Goal: Task Accomplishment & Management: Manage account settings

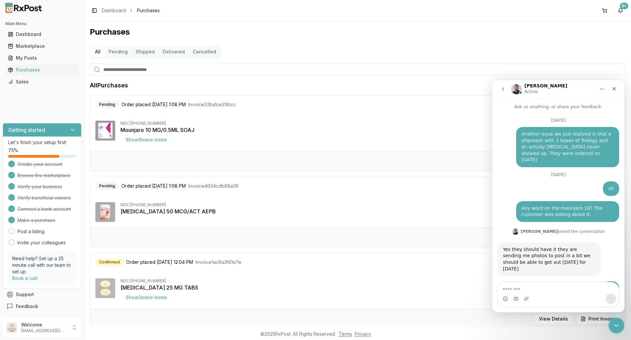
scroll to position [1, 0]
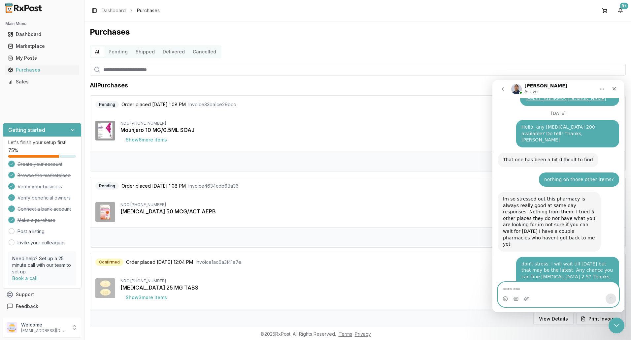
click at [519, 288] on textarea "Message…" at bounding box center [558, 288] width 121 height 11
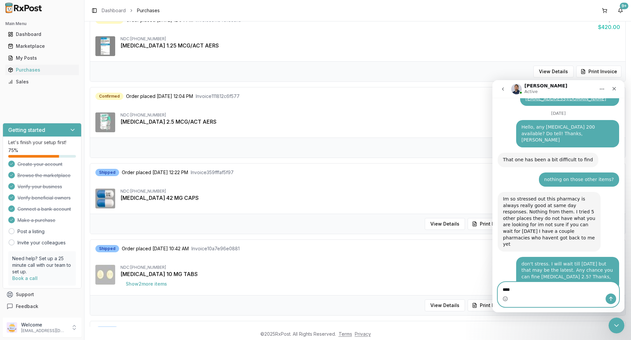
scroll to position [330, 0]
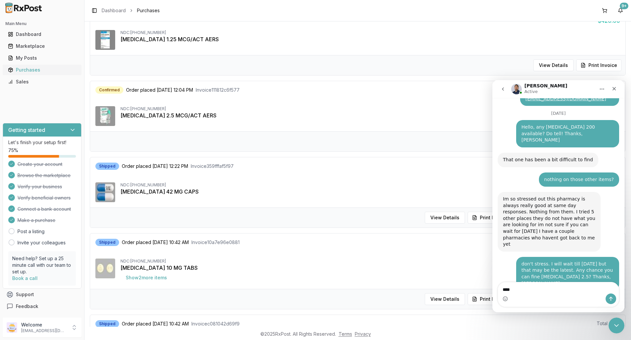
drag, startPoint x: 21, startPoint y: 69, endPoint x: 49, endPoint y: 73, distance: 27.9
click at [21, 69] on div "Purchases" at bounding box center [42, 70] width 68 height 7
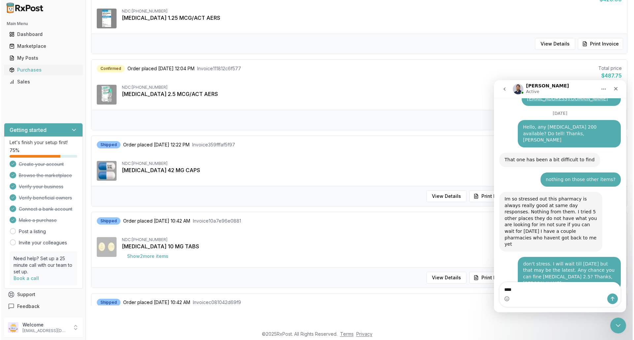
scroll to position [24, 0]
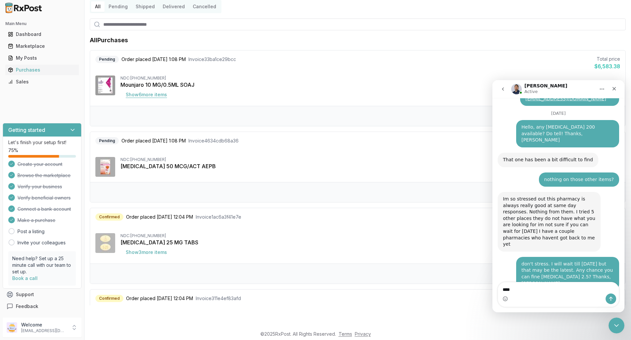
click at [129, 94] on button "Show 6 more item s" at bounding box center [147, 95] width 52 height 12
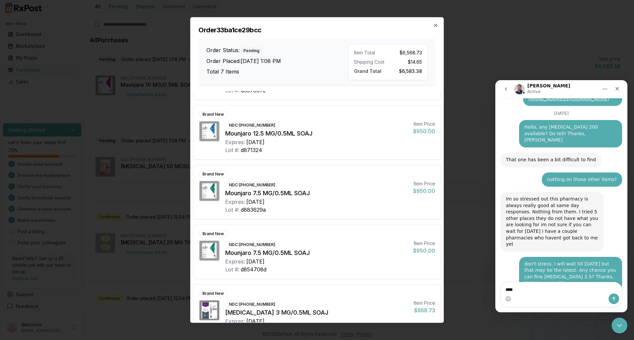
scroll to position [186, 0]
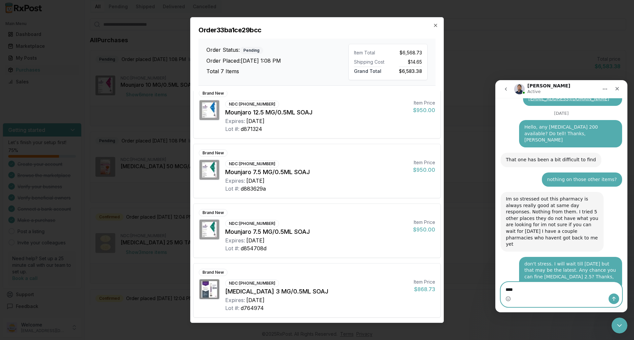
click at [521, 288] on textarea "***" at bounding box center [561, 288] width 121 height 11
click at [520, 289] on textarea "***" at bounding box center [561, 288] width 121 height 11
type textarea "**********"
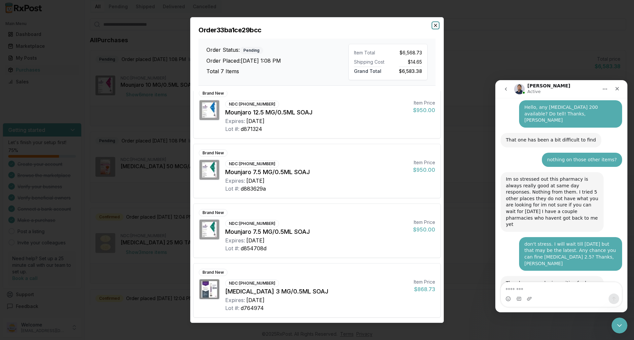
click at [434, 25] on icon "button" at bounding box center [435, 25] width 5 height 5
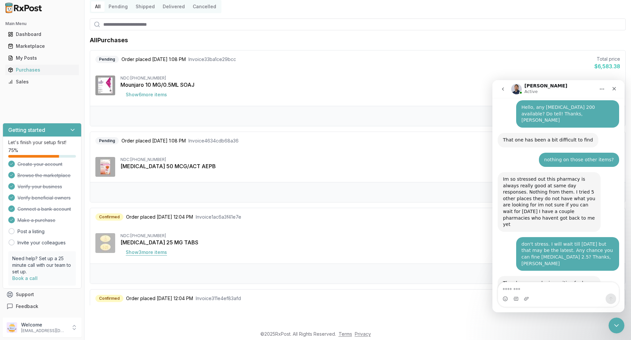
click at [162, 255] on button "Show 3 more item s" at bounding box center [147, 253] width 52 height 12
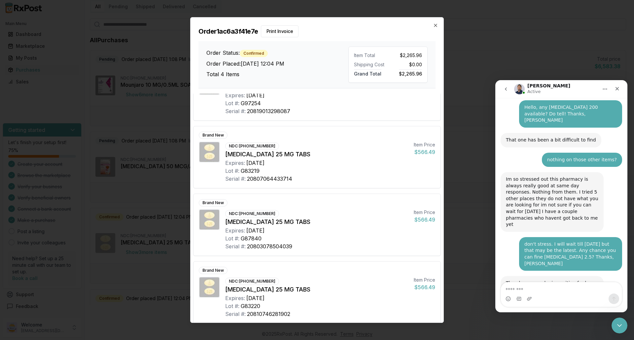
scroll to position [41, 0]
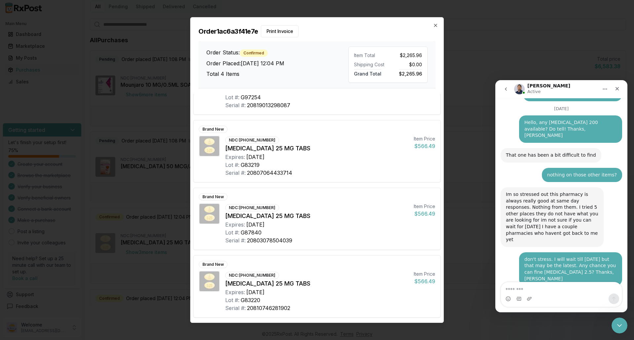
click at [430, 25] on h2 "Order 1ac6a3f41e7e Print Invoice" at bounding box center [316, 31] width 237 height 12
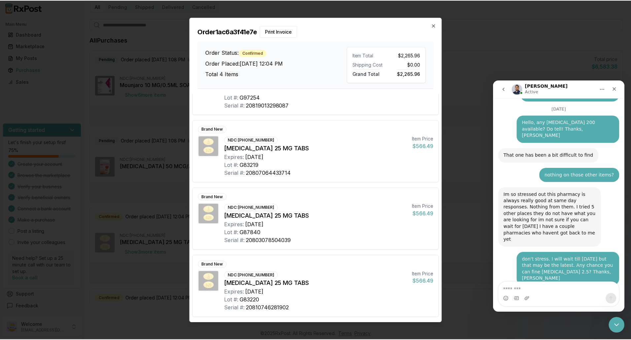
scroll to position [5788, 0]
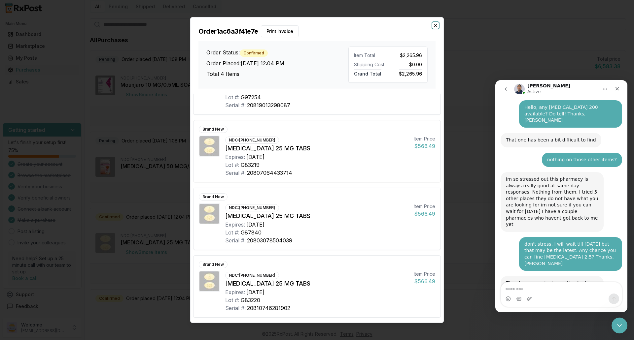
click at [436, 25] on icon "button" at bounding box center [435, 25] width 3 height 3
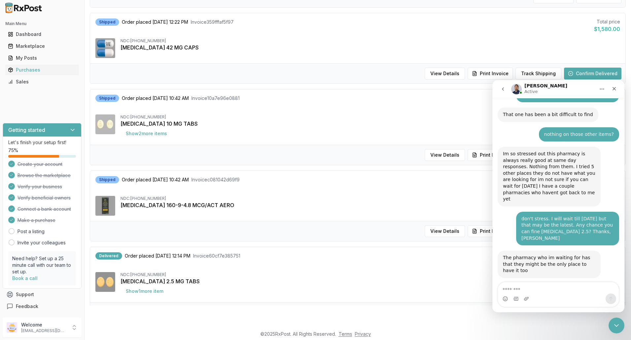
scroll to position [5808, 0]
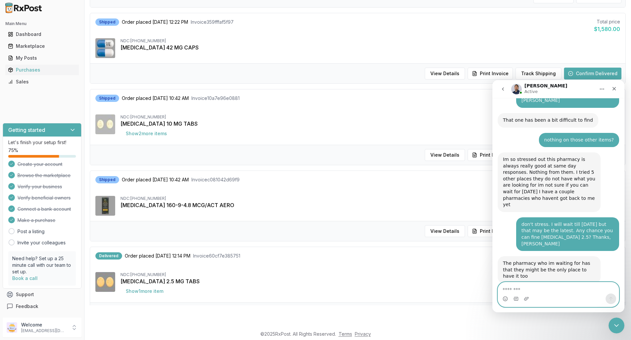
click at [514, 293] on textarea "Message…" at bounding box center [558, 288] width 121 height 11
type textarea "**********"
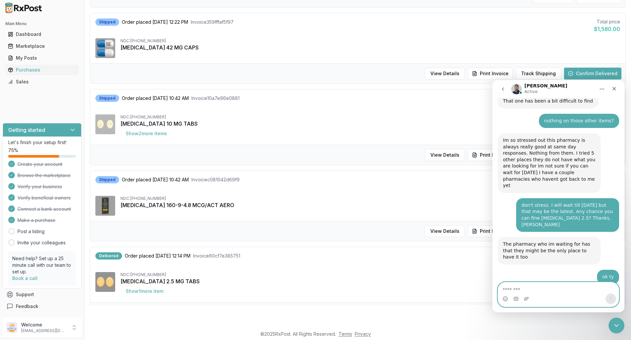
scroll to position [5827, 0]
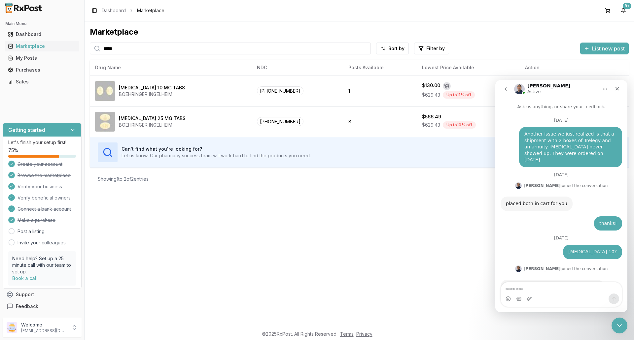
scroll to position [6298, 0]
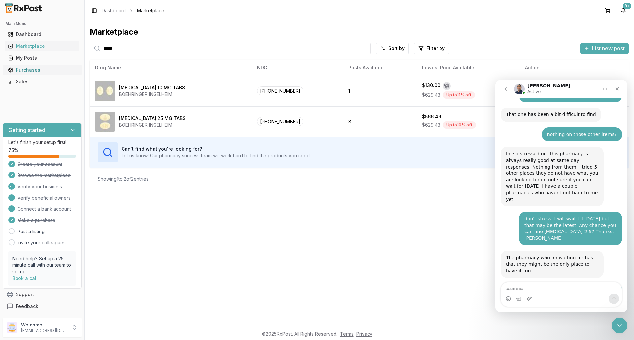
click at [27, 73] on link "Purchases" at bounding box center [42, 70] width 74 height 12
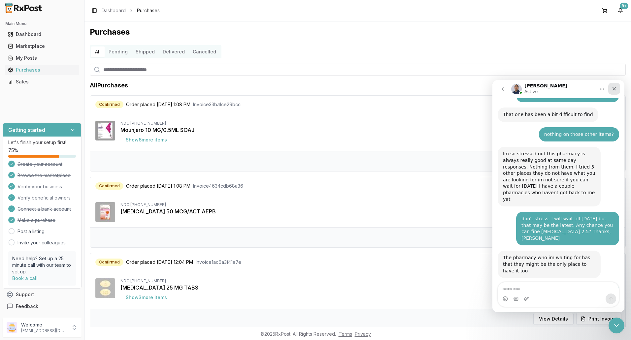
drag, startPoint x: 616, startPoint y: 86, endPoint x: 1108, endPoint y: 166, distance: 498.2
click at [616, 86] on div "Close" at bounding box center [615, 89] width 12 height 12
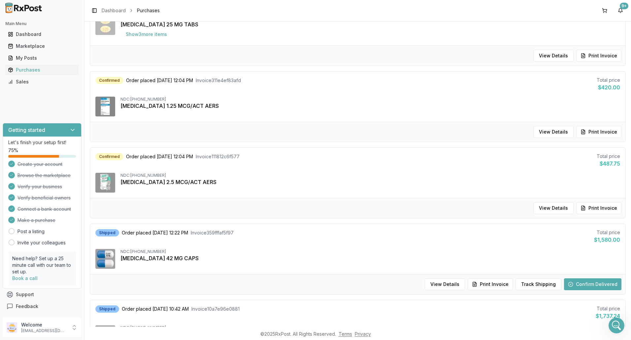
scroll to position [264, 0]
click at [528, 285] on button "Track Shipping" at bounding box center [539, 284] width 46 height 12
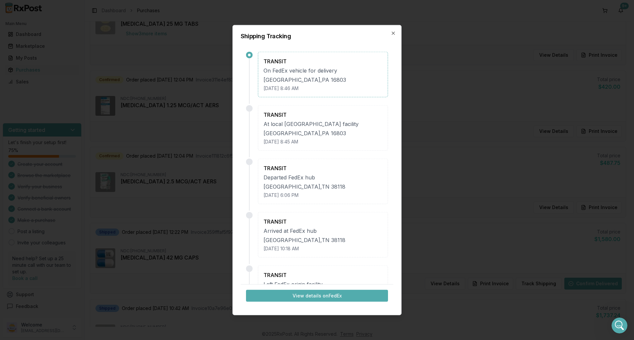
click at [394, 34] on icon "button" at bounding box center [393, 32] width 5 height 5
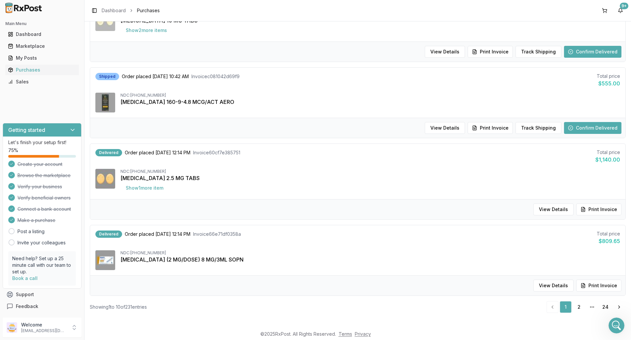
scroll to position [580, 0]
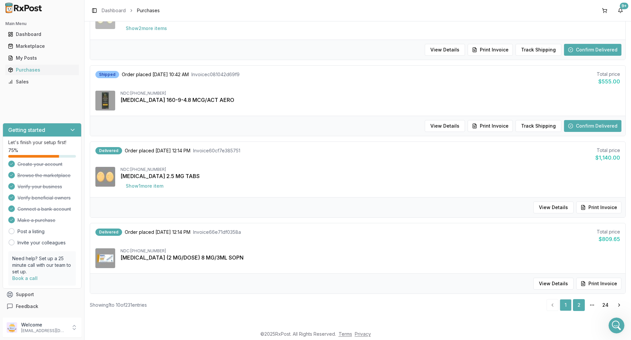
click at [577, 305] on link "2" at bounding box center [579, 305] width 12 height 12
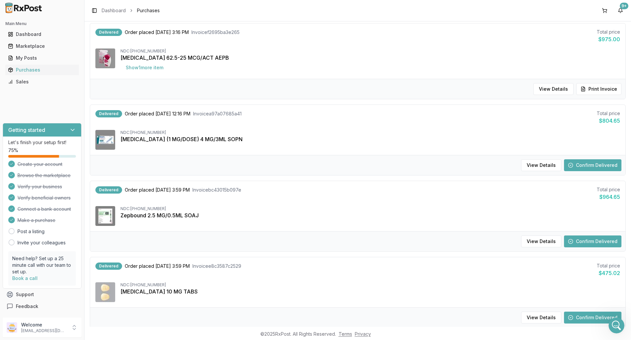
scroll to position [575, 0]
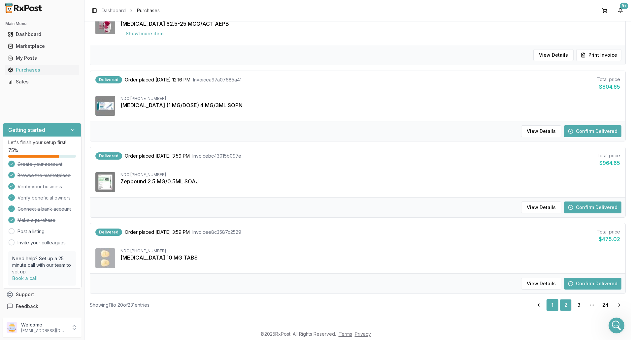
click at [551, 306] on link "1" at bounding box center [553, 305] width 12 height 12
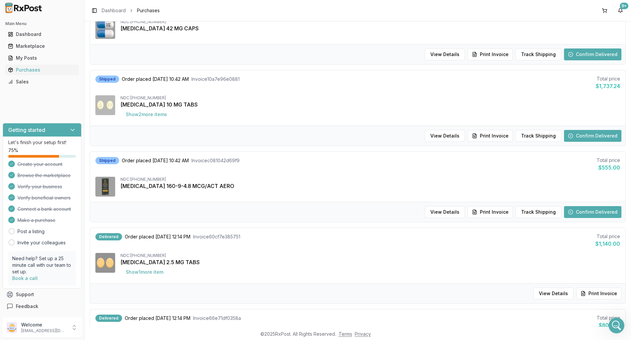
scroll to position [448, 0]
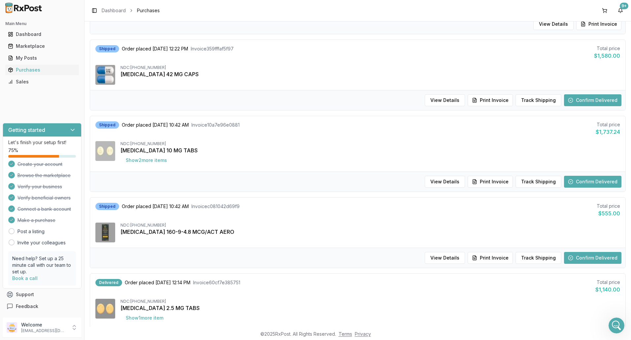
click at [599, 261] on button "Confirm Delivered" at bounding box center [592, 258] width 57 height 12
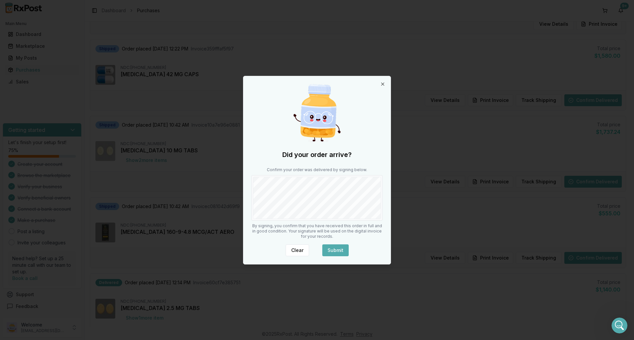
click at [337, 251] on button "Submit" at bounding box center [335, 251] width 26 height 12
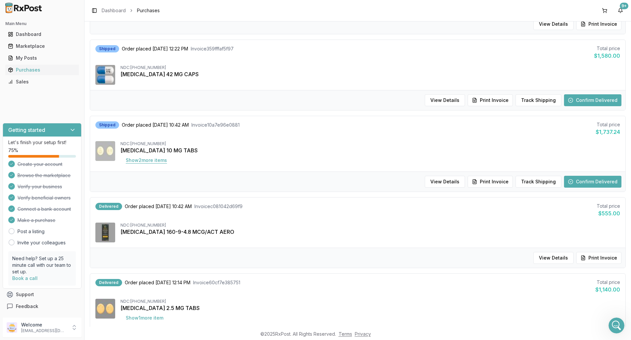
click at [131, 162] on button "Show 2 more item s" at bounding box center [147, 161] width 52 height 12
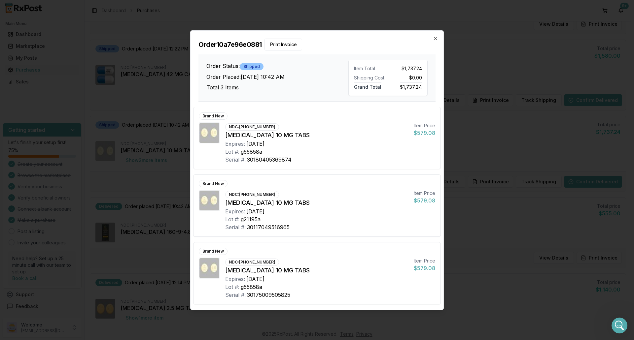
click at [439, 41] on div "Order 10a7e96e0881 Print Invoice Order Status: Shipped Order Placed: 09/16/2025…" at bounding box center [317, 66] width 253 height 71
click at [434, 40] on icon "button" at bounding box center [435, 38] width 5 height 5
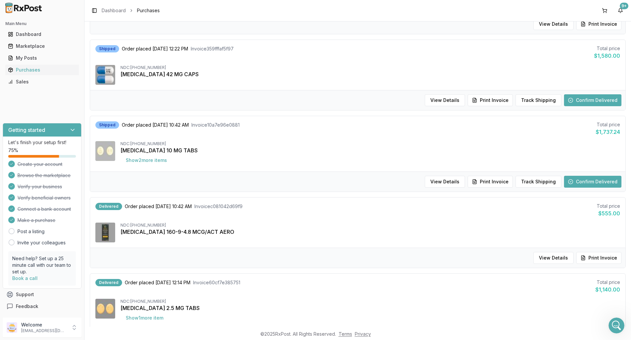
click at [589, 182] on button "Confirm Delivered" at bounding box center [592, 182] width 57 height 12
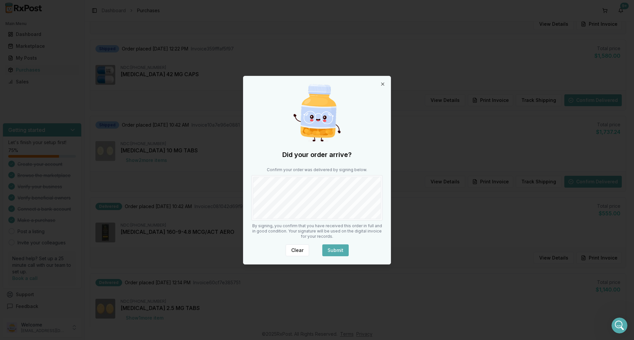
click at [335, 251] on button "Submit" at bounding box center [335, 251] width 26 height 12
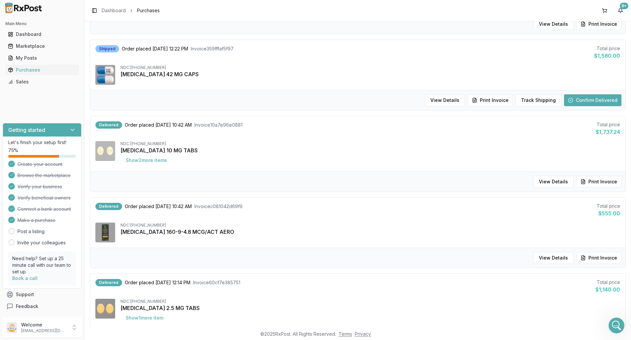
click at [584, 97] on button "Confirm Delivered" at bounding box center [592, 100] width 57 height 12
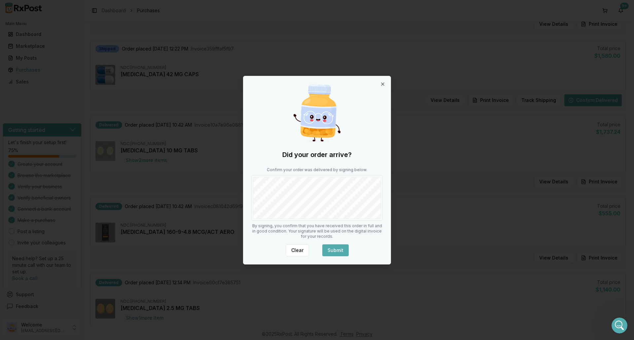
click at [335, 253] on button "Submit" at bounding box center [335, 251] width 26 height 12
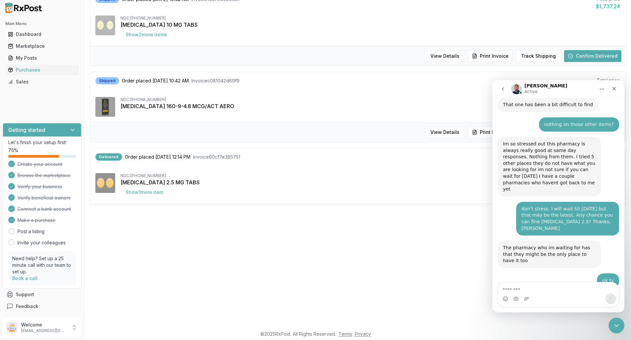
scroll to position [5843, 0]
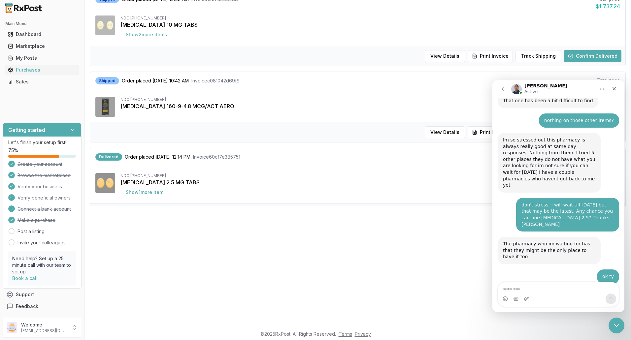
drag, startPoint x: 451, startPoint y: 291, endPoint x: 445, endPoint y: 292, distance: 5.7
click at [450, 220] on html "Main Menu Dashboard Marketplace My Posts Purchases Sales Getting started Let's …" at bounding box center [315, 49] width 631 height 340
click at [521, 290] on textarea "Message…" at bounding box center [558, 288] width 121 height 11
click at [526, 290] on textarea "Message…" at bounding box center [558, 288] width 121 height 11
drag, startPoint x: 526, startPoint y: 287, endPoint x: 526, endPoint y: 282, distance: 4.7
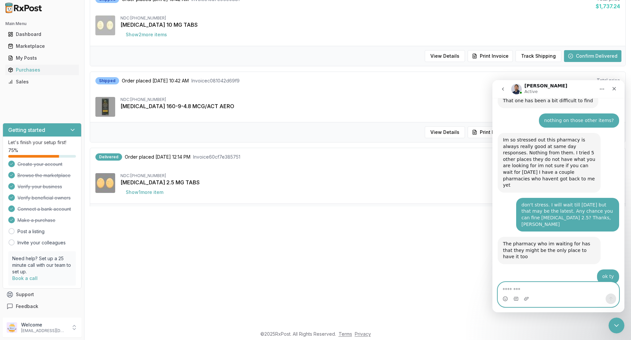
click at [526, 286] on textarea "Message…" at bounding box center [558, 288] width 121 height 11
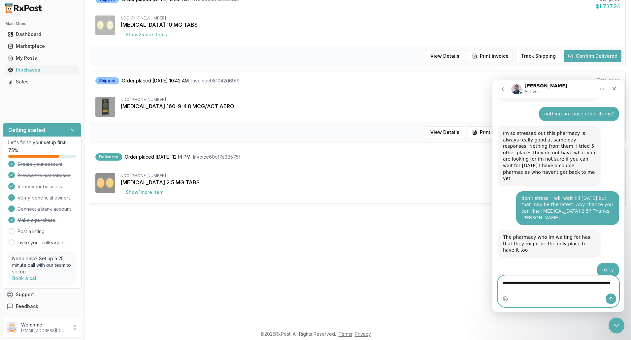
type textarea "**********"
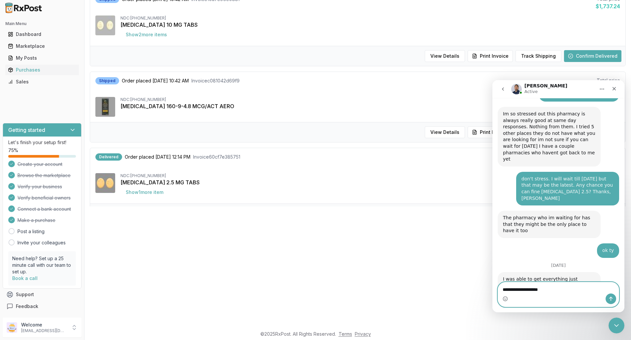
type textarea "**********"
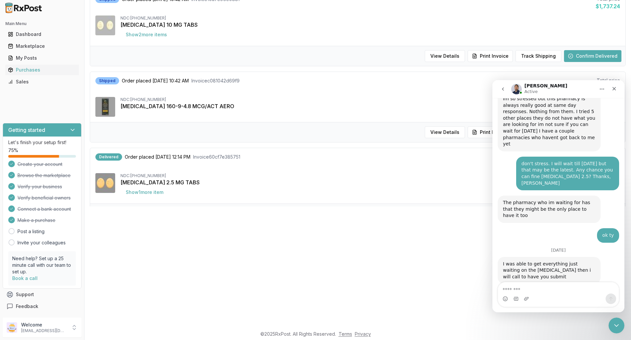
click at [419, 220] on html "Main Menu Dashboard Marketplace My Posts Purchases Sales Getting started Let's …" at bounding box center [315, 49] width 631 height 340
click at [614, 86] on div "Close" at bounding box center [615, 89] width 12 height 12
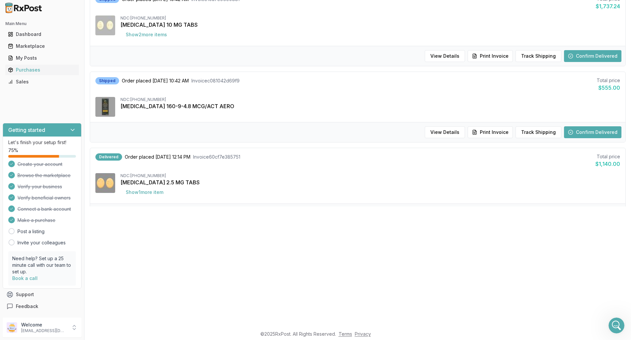
scroll to position [5925, 0]
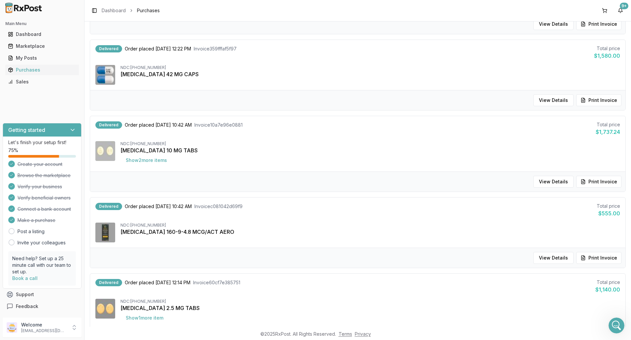
scroll to position [6298, 0]
click at [618, 327] on icon "Open Intercom Messenger" at bounding box center [616, 325] width 11 height 11
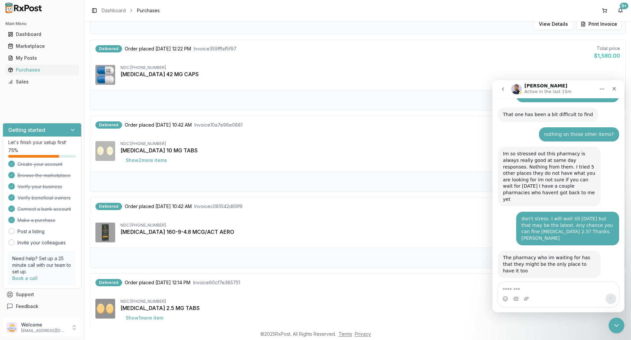
click at [511, 290] on textarea "Message…" at bounding box center [558, 288] width 121 height 11
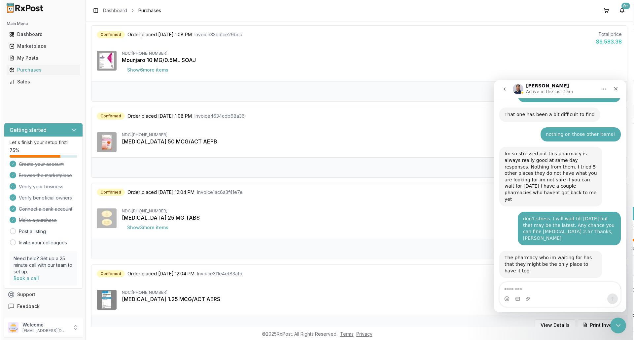
scroll to position [0, 0]
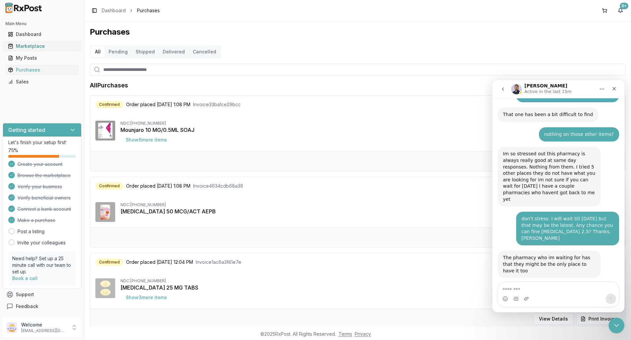
click at [41, 46] on div "Marketplace" at bounding box center [42, 46] width 68 height 7
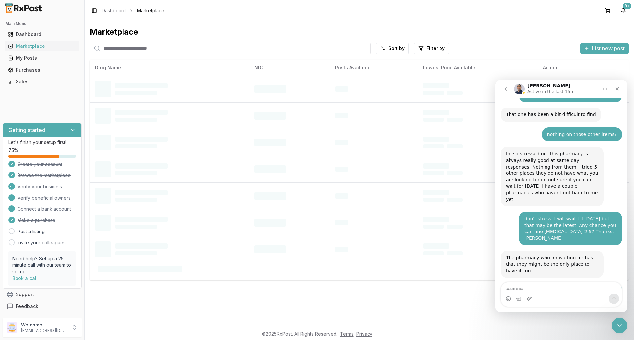
click at [161, 51] on input "search" at bounding box center [230, 49] width 281 height 12
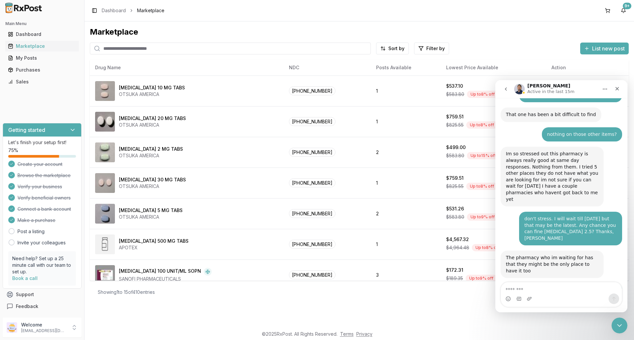
click at [127, 51] on input "search" at bounding box center [230, 49] width 281 height 12
type input "*******"
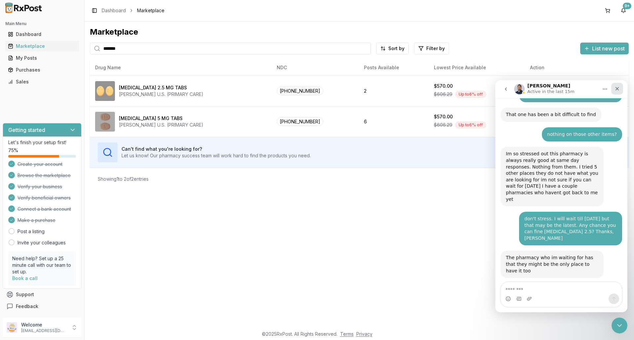
drag, startPoint x: 616, startPoint y: 89, endPoint x: 1050, endPoint y: 195, distance: 446.2
click at [616, 89] on icon "Close" at bounding box center [617, 89] width 4 height 4
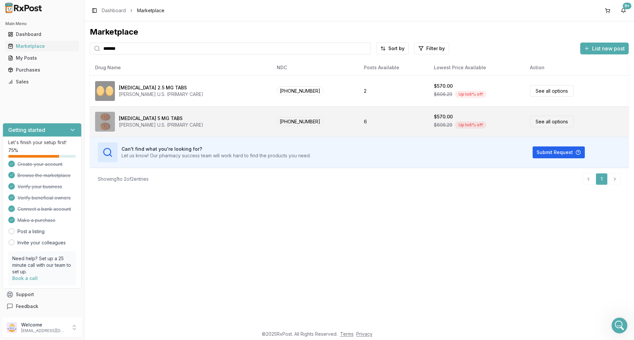
click at [548, 123] on link "See all options" at bounding box center [552, 122] width 44 height 12
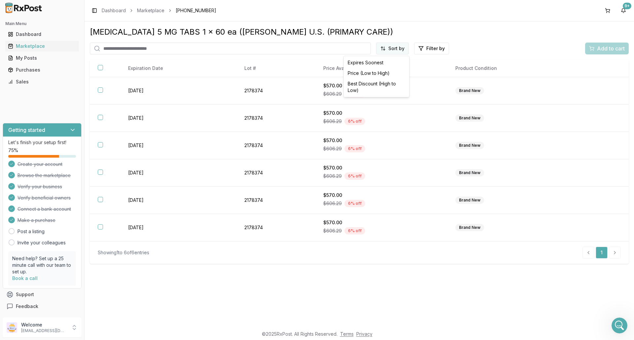
click at [393, 51] on html "Main Menu Dashboard Marketplace My Posts Purchases Sales Getting started Let's …" at bounding box center [317, 170] width 634 height 340
click at [376, 73] on div "Price (Low to High)" at bounding box center [376, 73] width 63 height 11
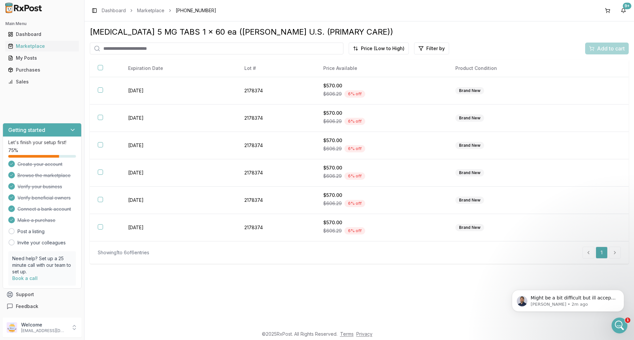
scroll to position [6381, 0]
click at [568, 299] on p "Might be a bit difficult but ill accept the challenge trying to find" at bounding box center [573, 298] width 85 height 7
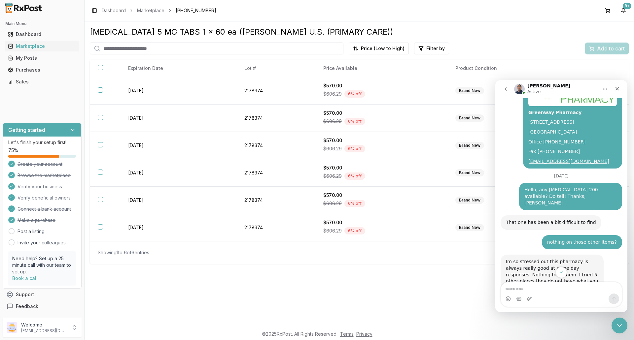
scroll to position [6392, 0]
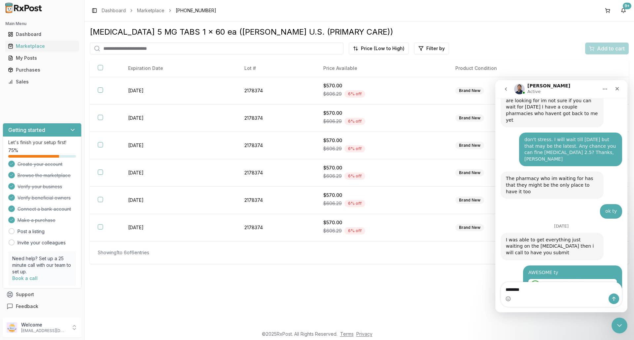
type textarea "*********"
